Goal: Check status: Check status

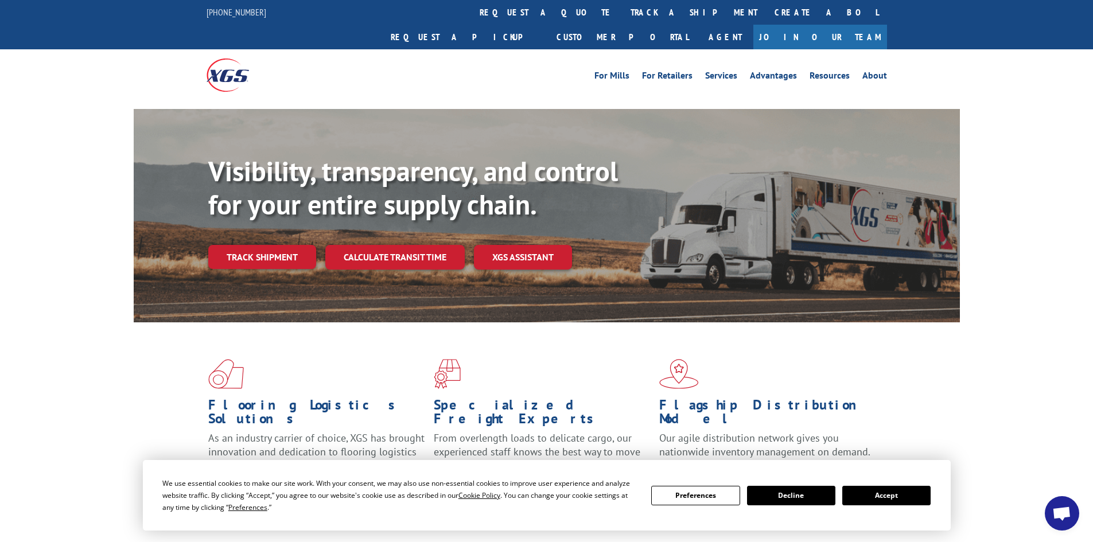
click at [887, 495] on button "Accept" at bounding box center [886, 496] width 88 height 20
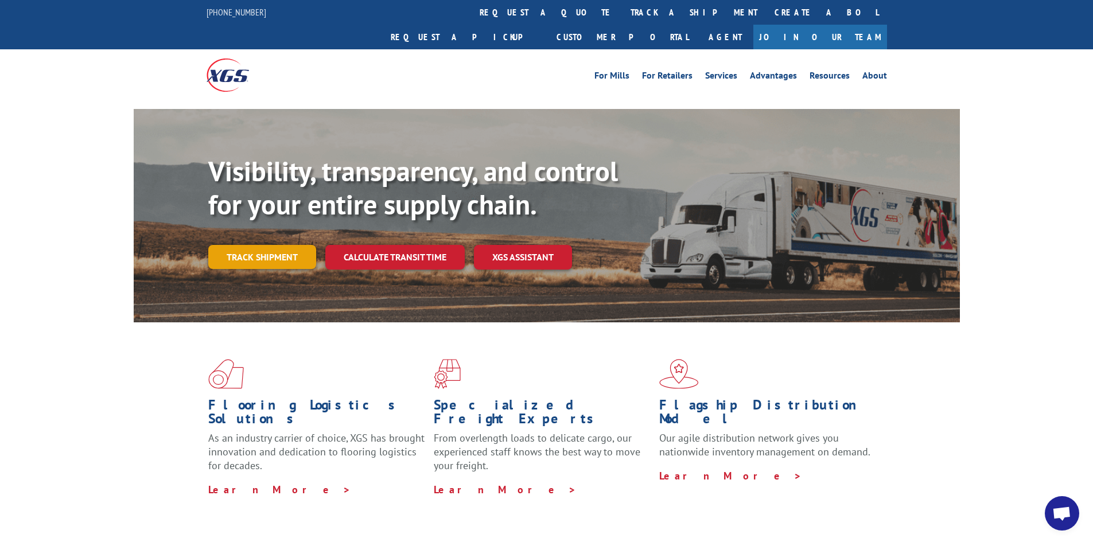
click at [265, 245] on link "Track shipment" at bounding box center [262, 257] width 108 height 24
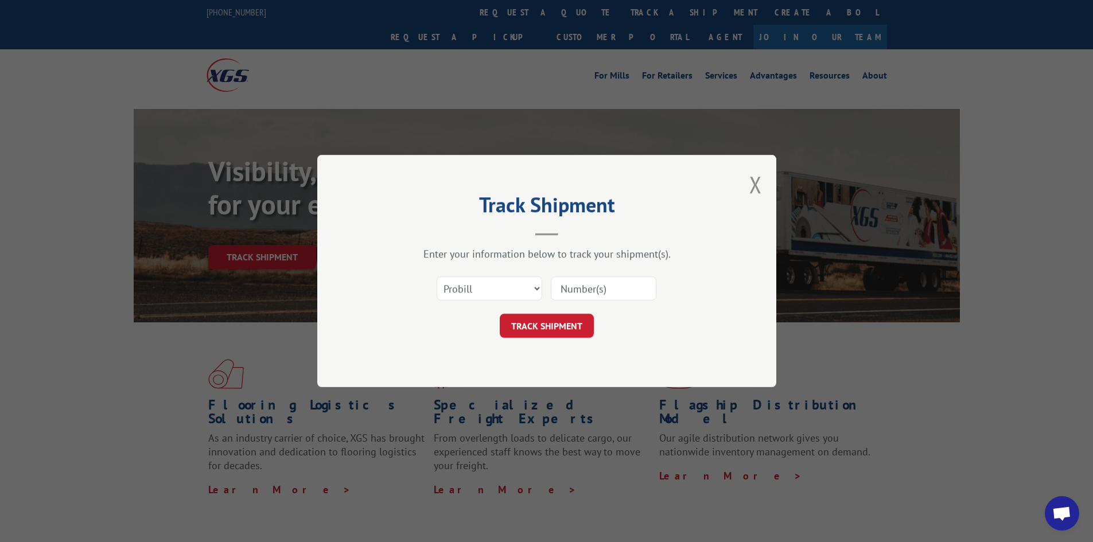
click at [578, 282] on input at bounding box center [604, 288] width 106 height 24
paste input "17450865"
type input "17450865"
click at [566, 332] on button "TRACK SHIPMENT" at bounding box center [547, 326] width 94 height 24
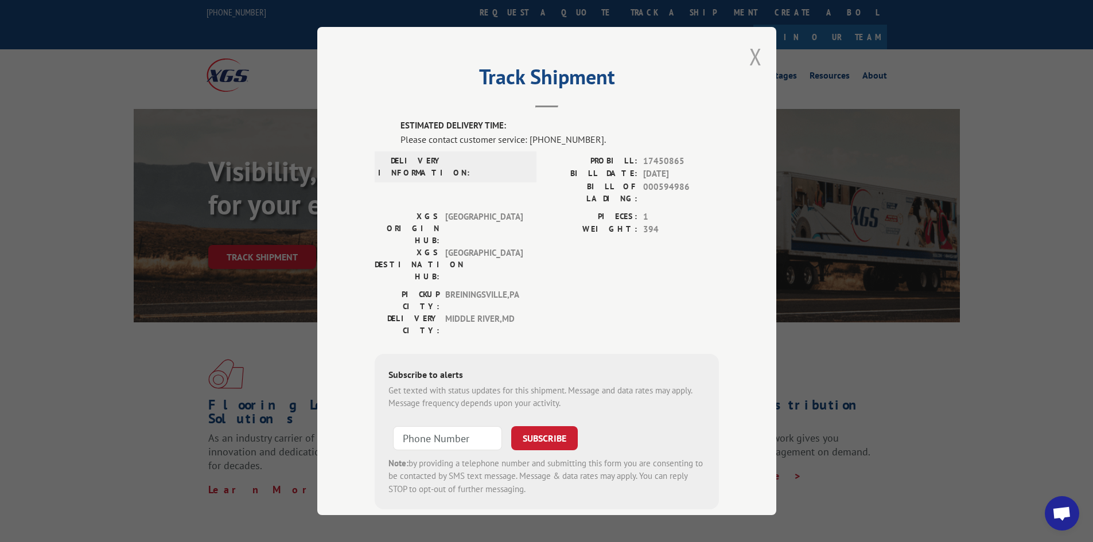
click at [756, 52] on button "Close modal" at bounding box center [755, 56] width 13 height 30
